Goal: Navigation & Orientation: Understand site structure

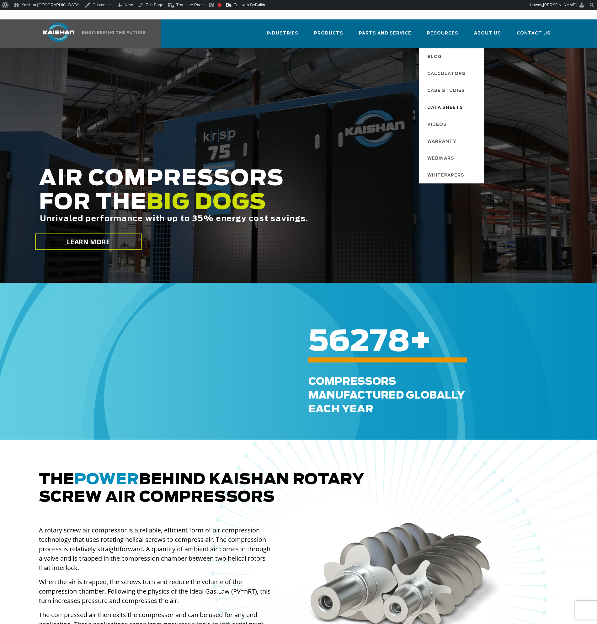
click at [452, 103] on span "Data Sheets" at bounding box center [445, 108] width 36 height 11
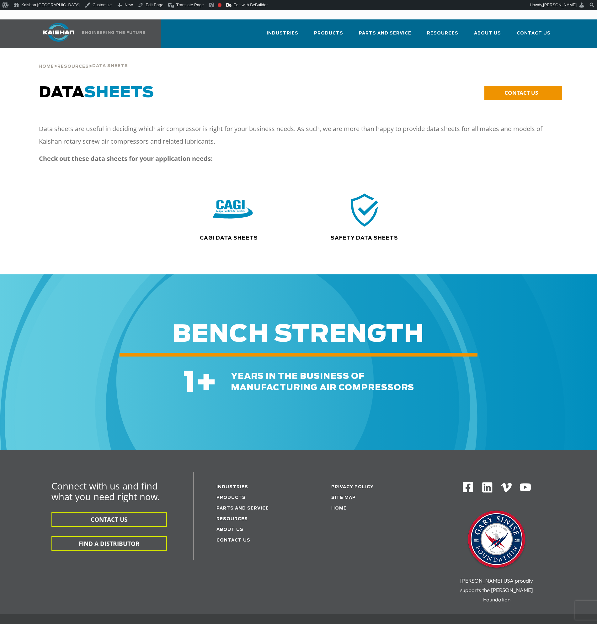
click at [238, 198] on img at bounding box center [233, 210] width 40 height 40
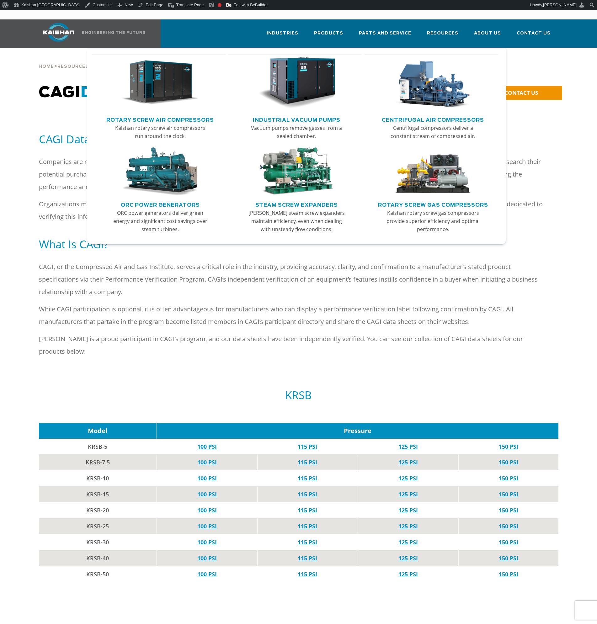
click at [358, 54] on div "Main menu" at bounding box center [296, 84] width 130 height 60
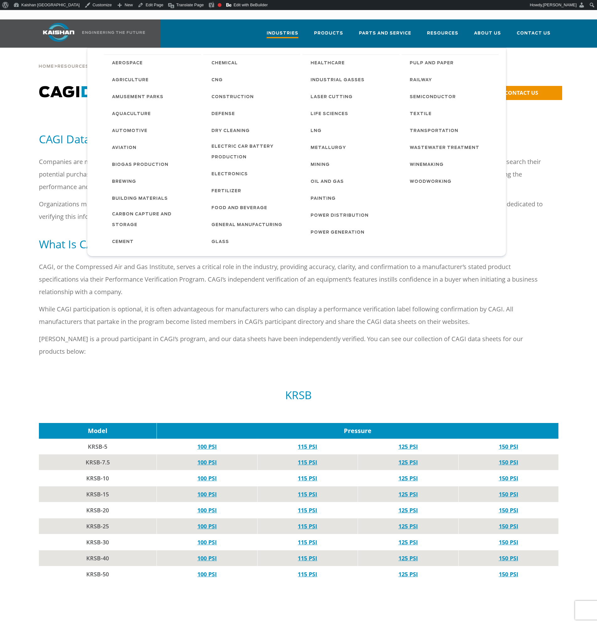
click at [298, 30] on span "Industries" at bounding box center [282, 34] width 32 height 8
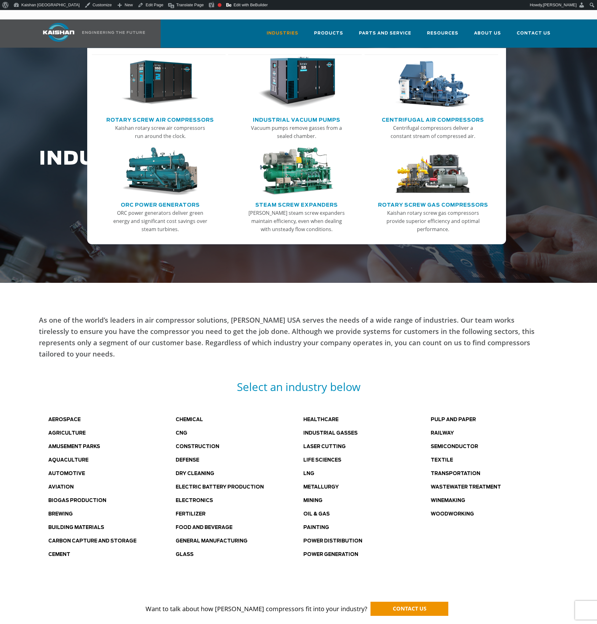
click at [308, 68] on img "Main menu" at bounding box center [296, 83] width 77 height 52
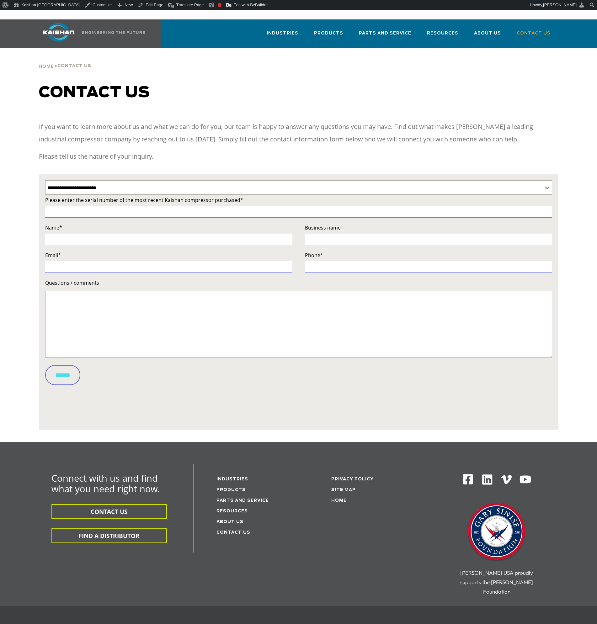
select select "**********"
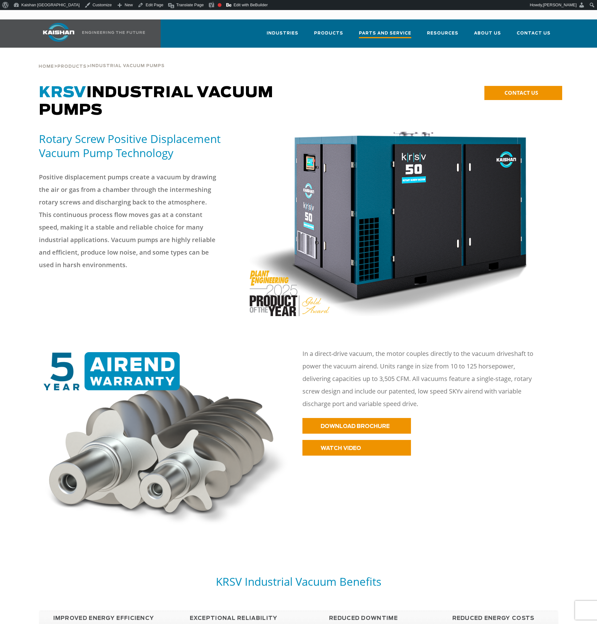
click at [381, 30] on span "Parts and Service" at bounding box center [385, 34] width 52 height 8
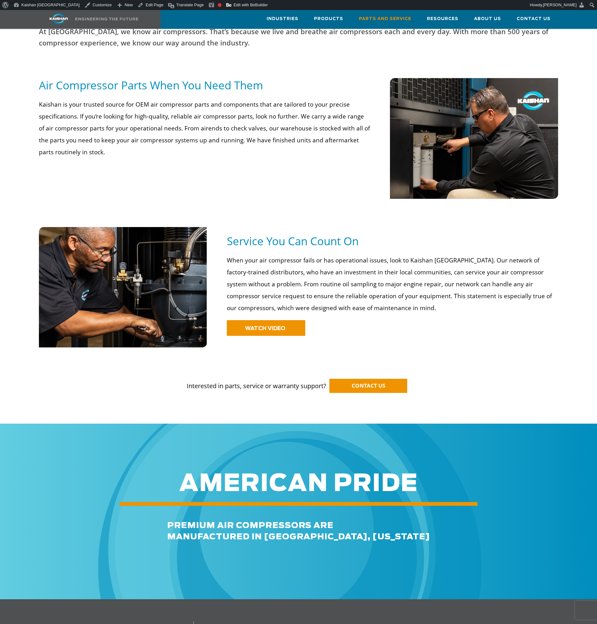
scroll to position [313, 0]
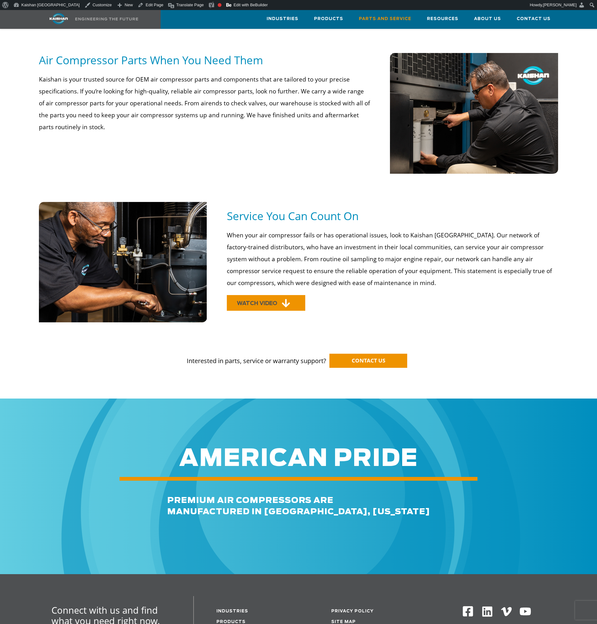
click at [261, 301] on span "WATCH VIDEO" at bounding box center [257, 303] width 40 height 5
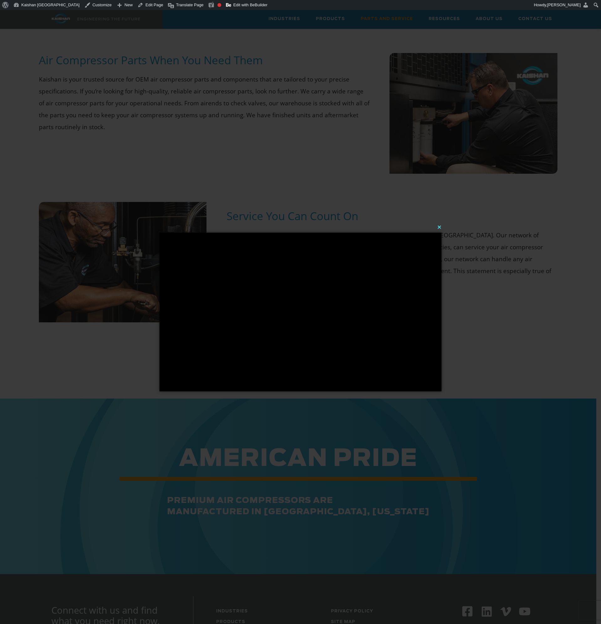
click at [437, 226] on button "×" at bounding box center [302, 227] width 282 height 14
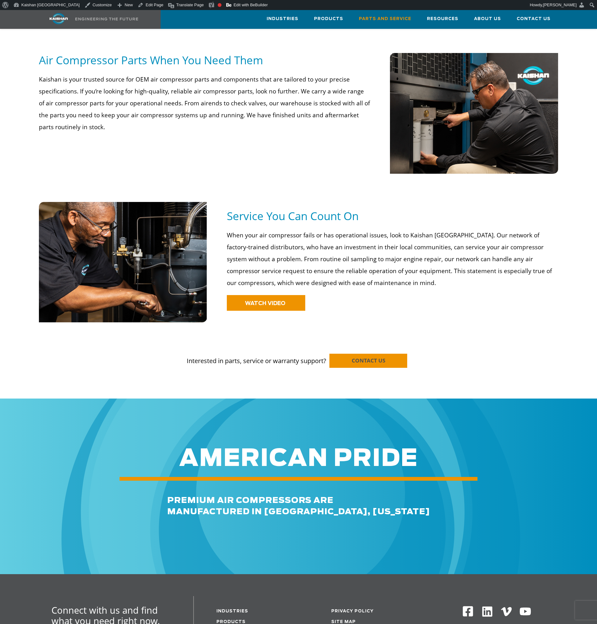
click at [388, 354] on link "CONTACT US" at bounding box center [368, 361] width 78 height 14
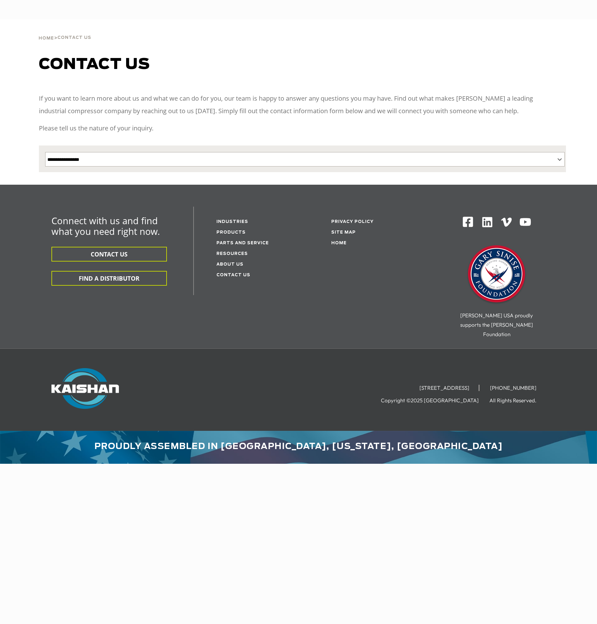
select select "**********"
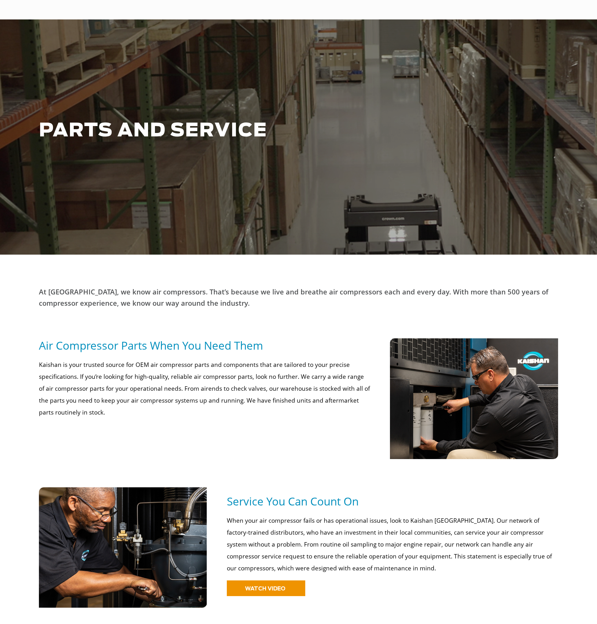
scroll to position [313, 0]
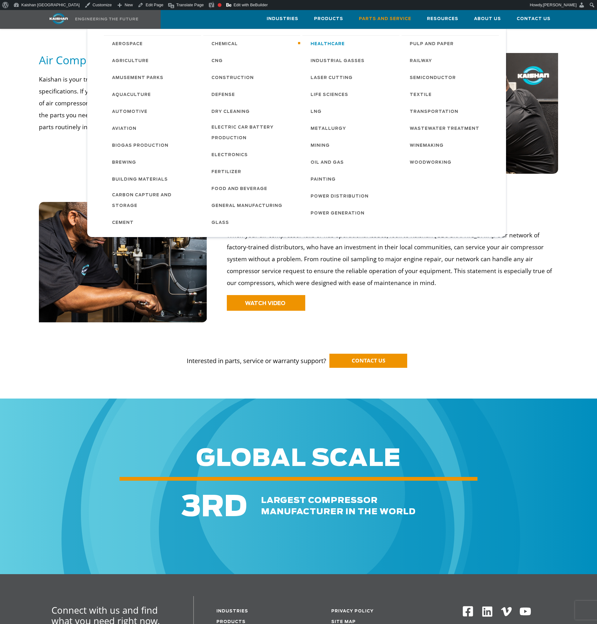
click at [313, 41] on span "Healthcare" at bounding box center [327, 44] width 34 height 11
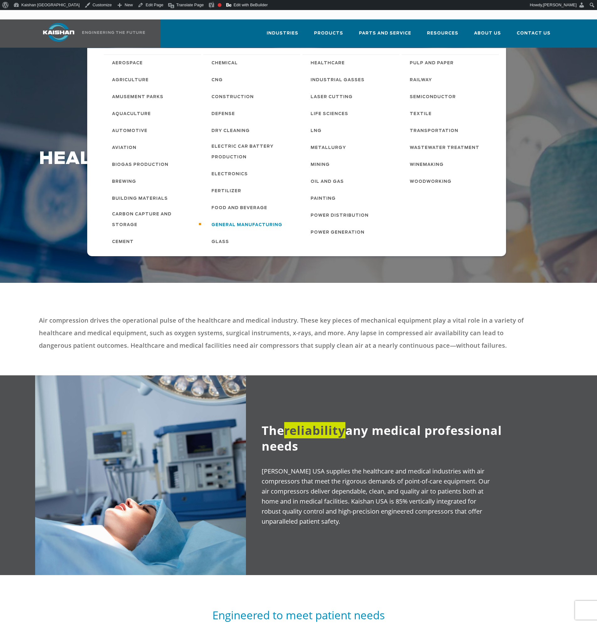
click at [245, 220] on span "General Manufacturing" at bounding box center [246, 225] width 71 height 11
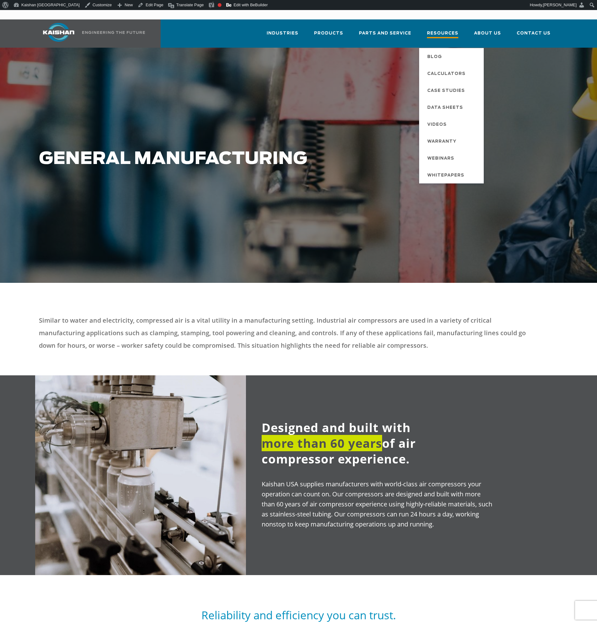
click at [440, 30] on span "Resources" at bounding box center [442, 34] width 31 height 8
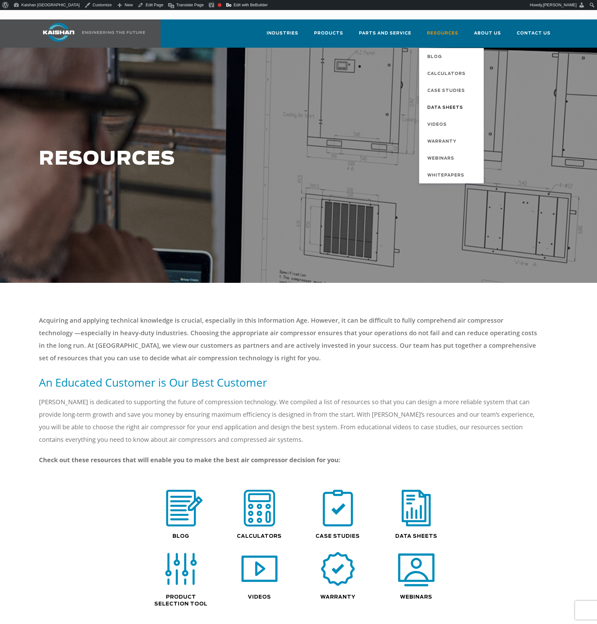
click at [440, 103] on span "Data Sheets" at bounding box center [445, 108] width 36 height 11
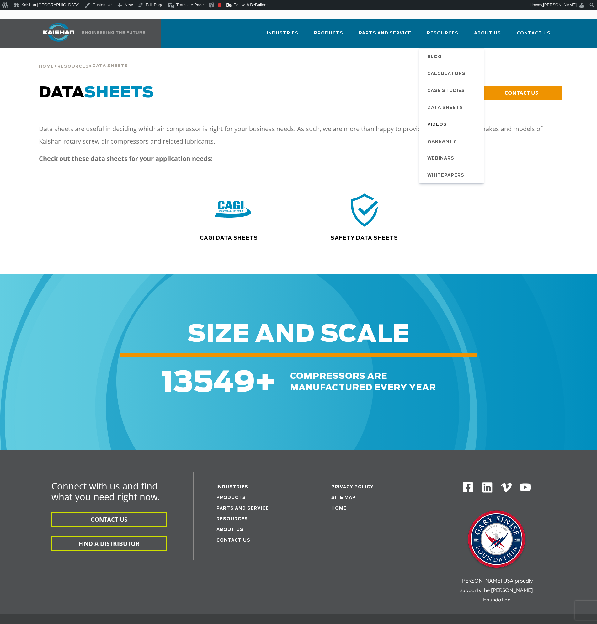
click at [452, 116] on link "Videos" at bounding box center [452, 124] width 63 height 17
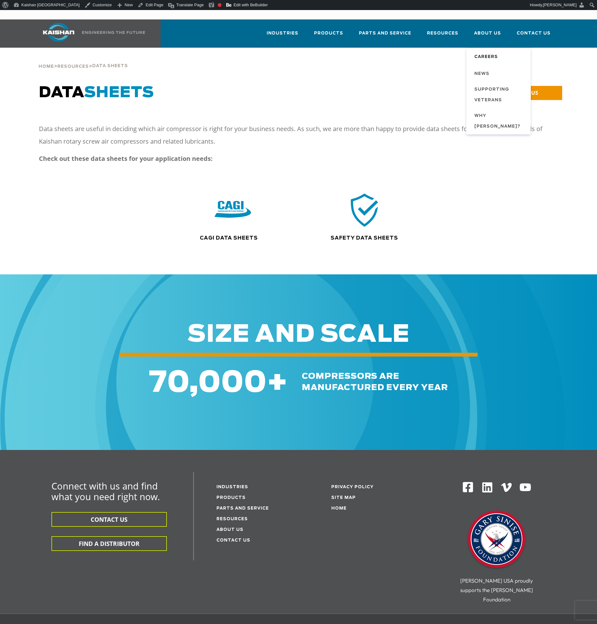
click at [491, 52] on span "Careers" at bounding box center [486, 57] width 24 height 11
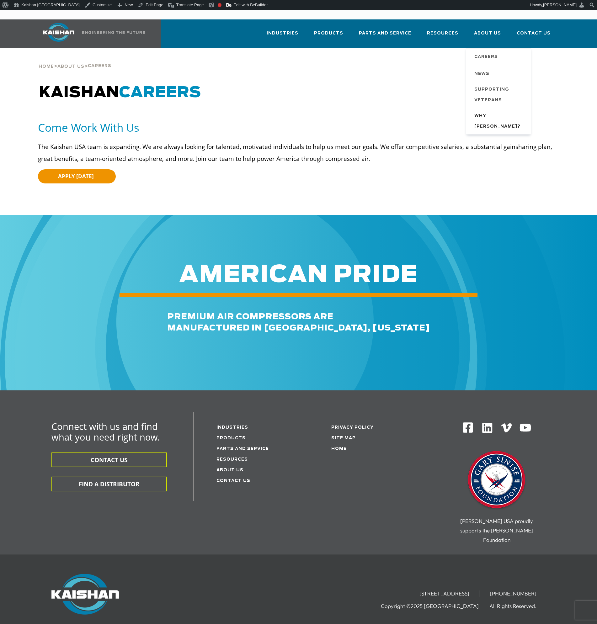
click at [490, 111] on span "Why [PERSON_NAME]?" at bounding box center [499, 121] width 50 height 21
